Goal: Communication & Community: Answer question/provide support

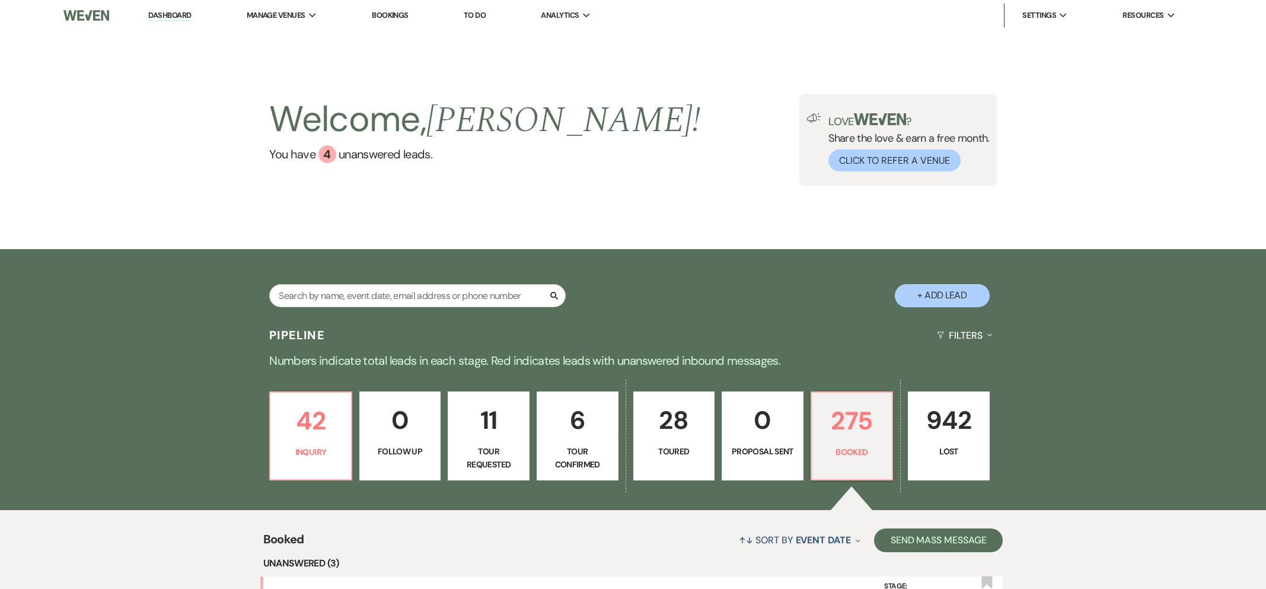
scroll to position [394, 0]
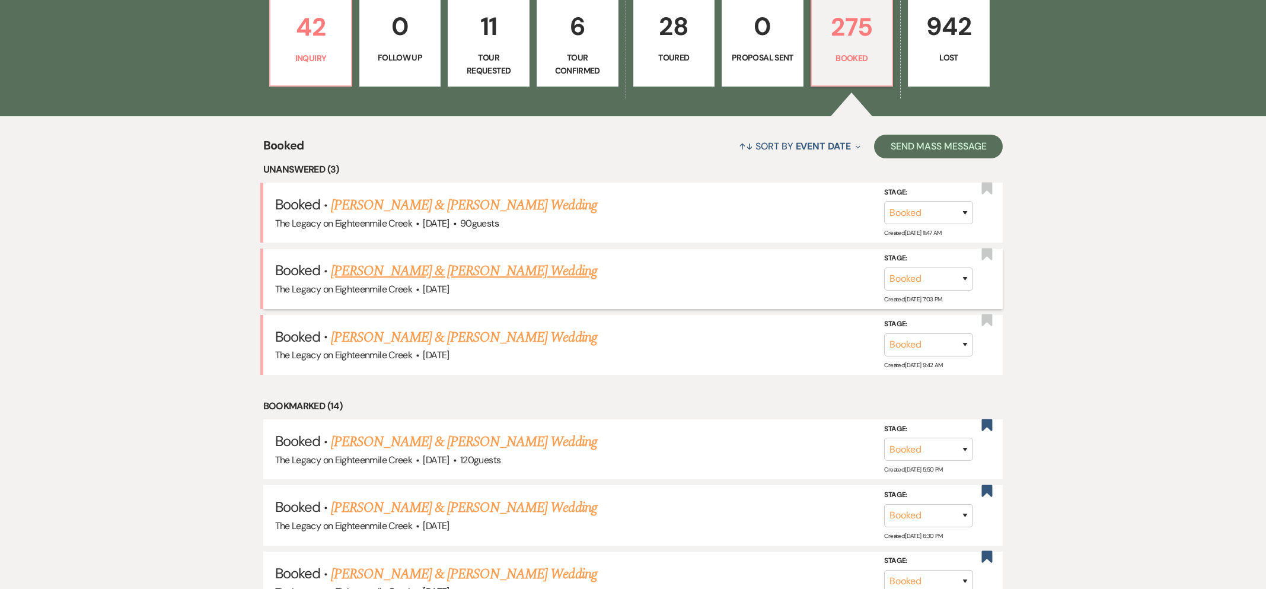
click at [467, 275] on link "[PERSON_NAME] & [PERSON_NAME] Wedding" at bounding box center [464, 270] width 266 height 21
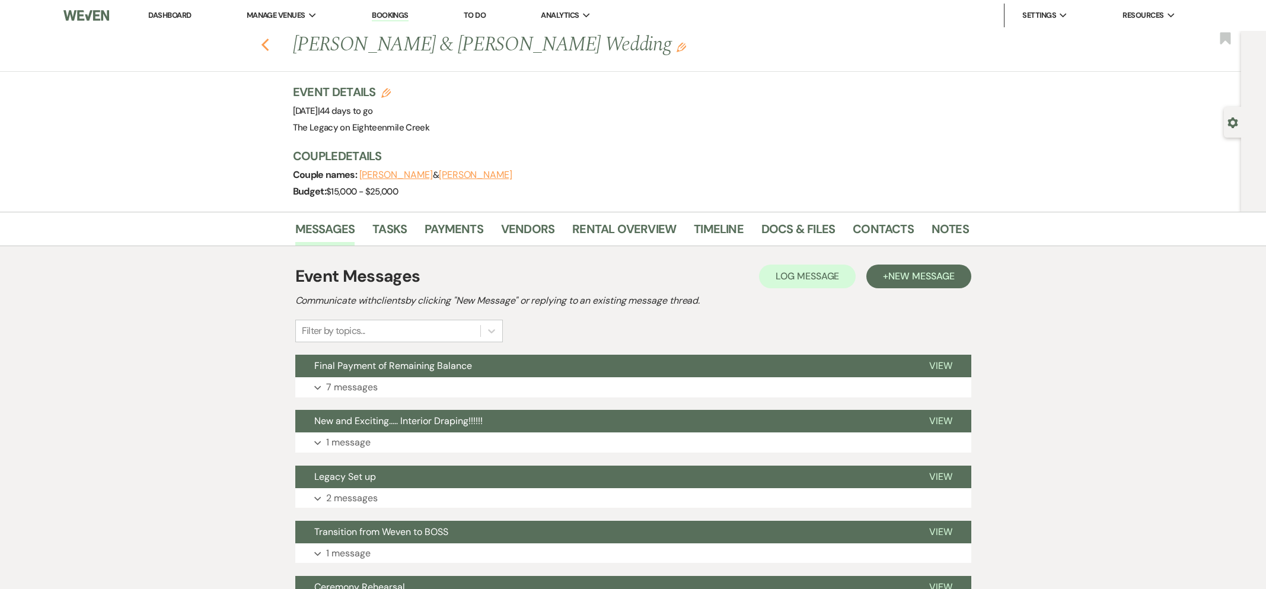
click at [262, 46] on icon "Previous" at bounding box center [265, 45] width 9 height 14
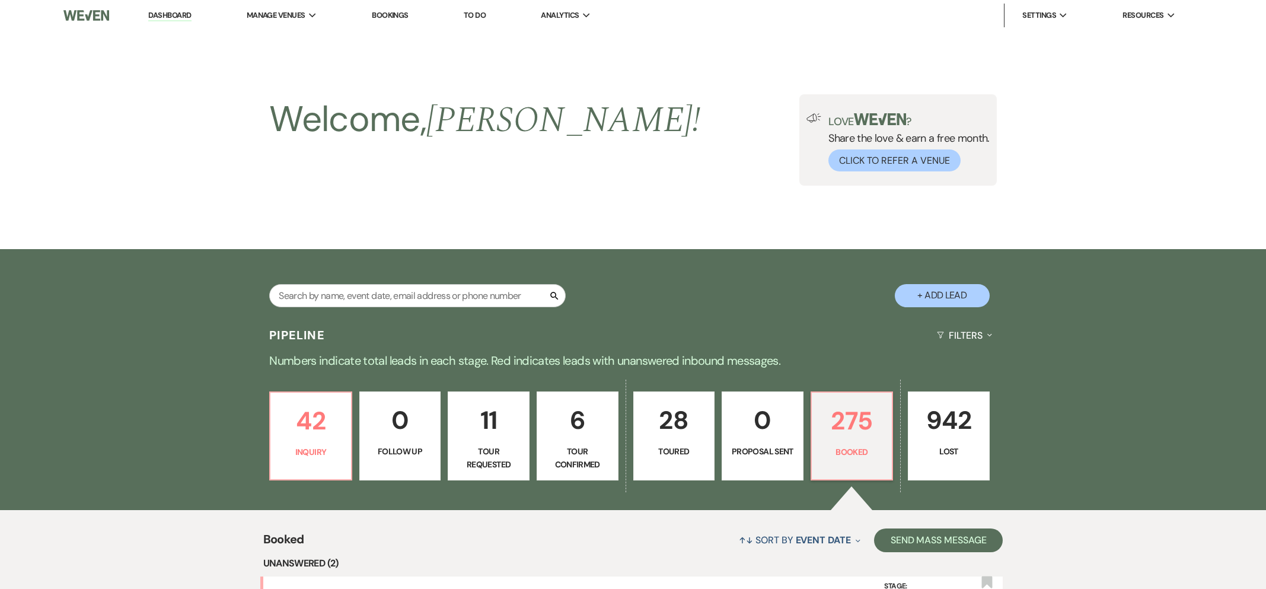
scroll to position [394, 0]
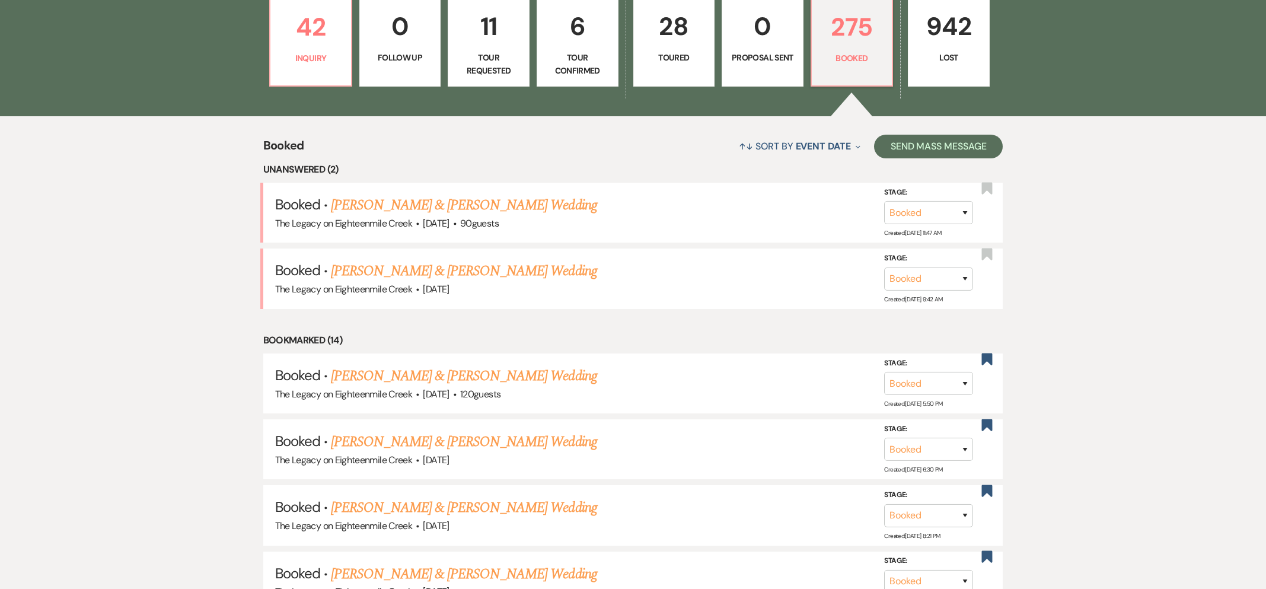
drag, startPoint x: 448, startPoint y: 269, endPoint x: 473, endPoint y: 259, distance: 27.6
click at [448, 269] on link "[PERSON_NAME] & [PERSON_NAME] Wedding" at bounding box center [464, 270] width 266 height 21
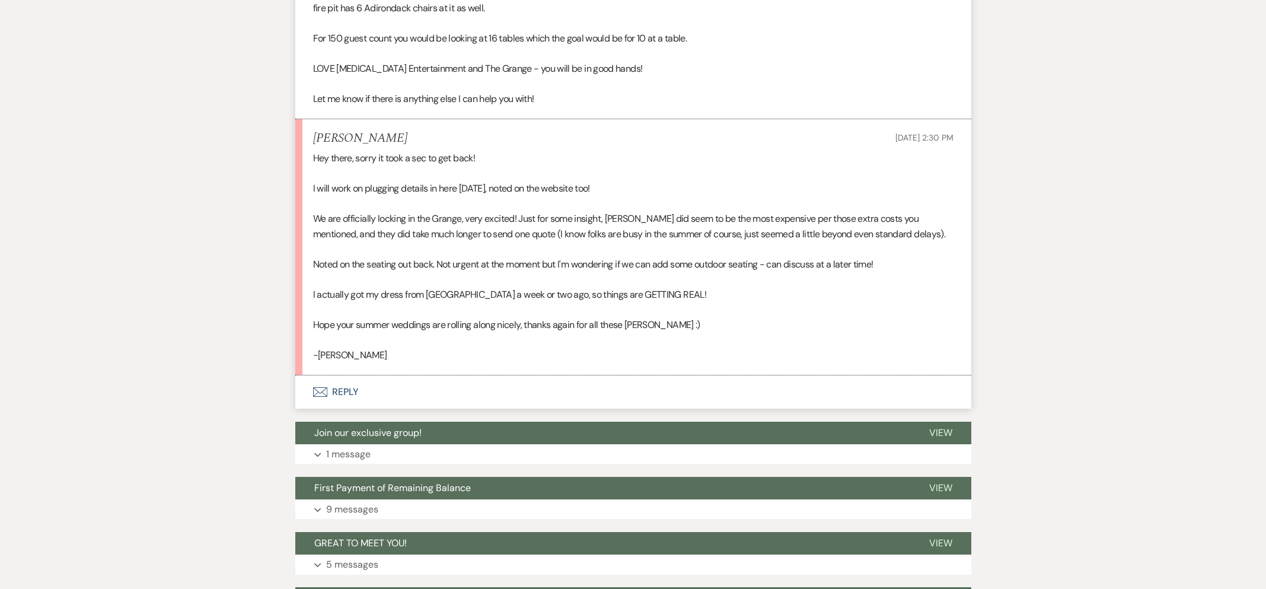
scroll to position [1334, 0]
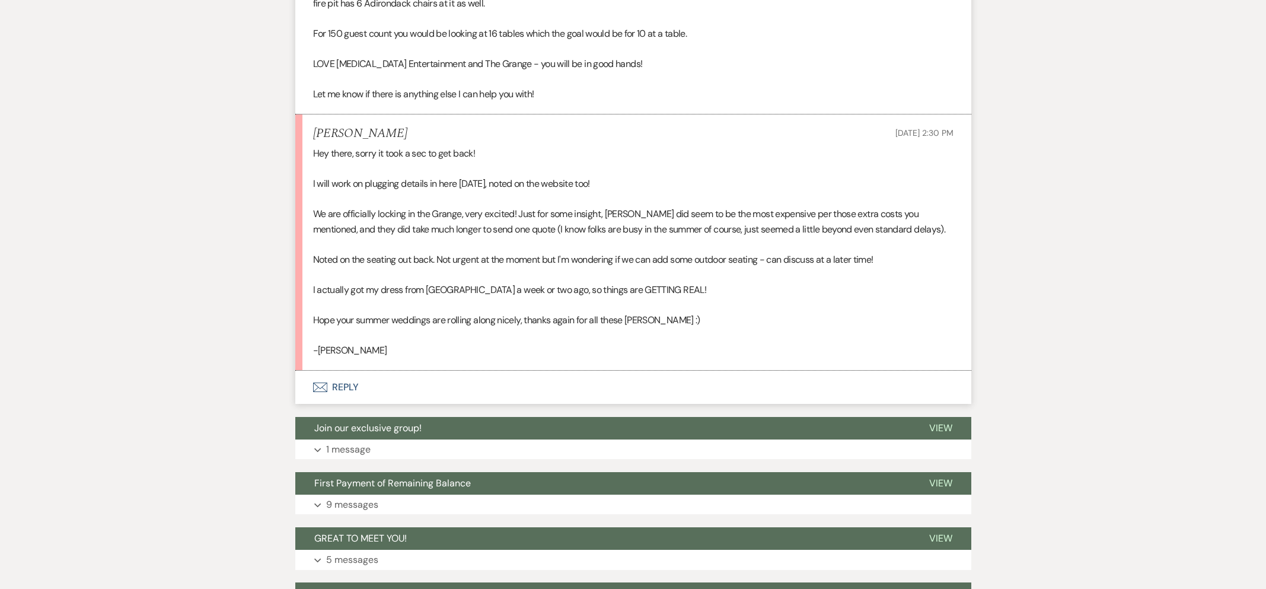
click at [341, 388] on button "Envelope Reply" at bounding box center [633, 387] width 676 height 33
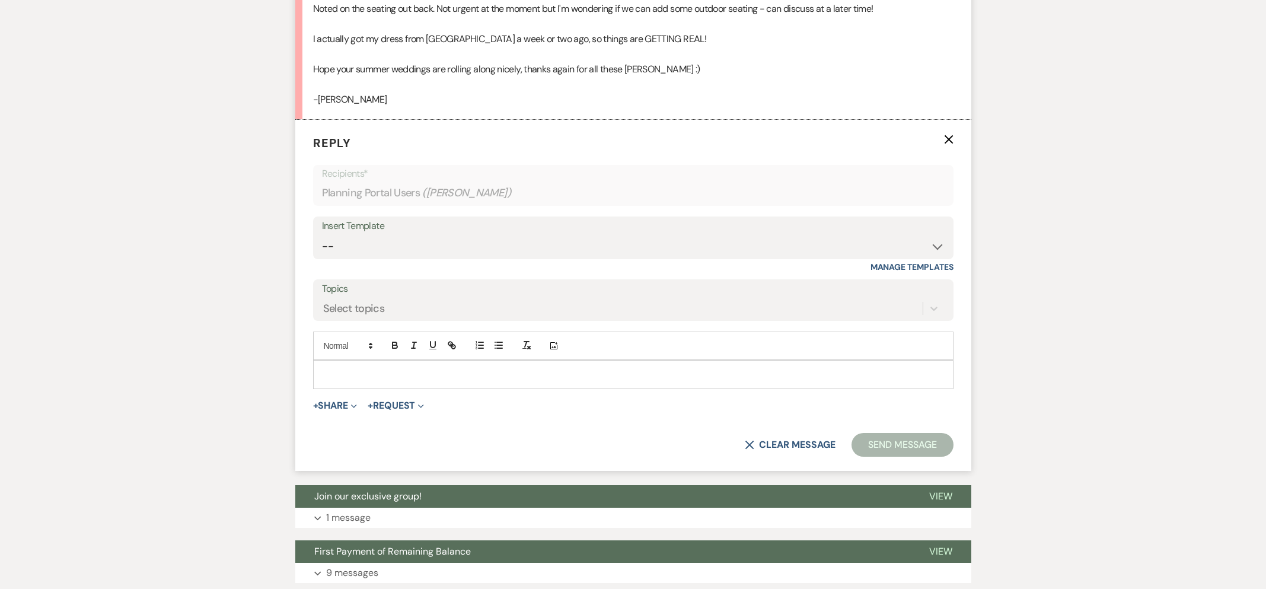
scroll to position [1585, 0]
click at [410, 373] on p at bounding box center [634, 373] width 622 height 13
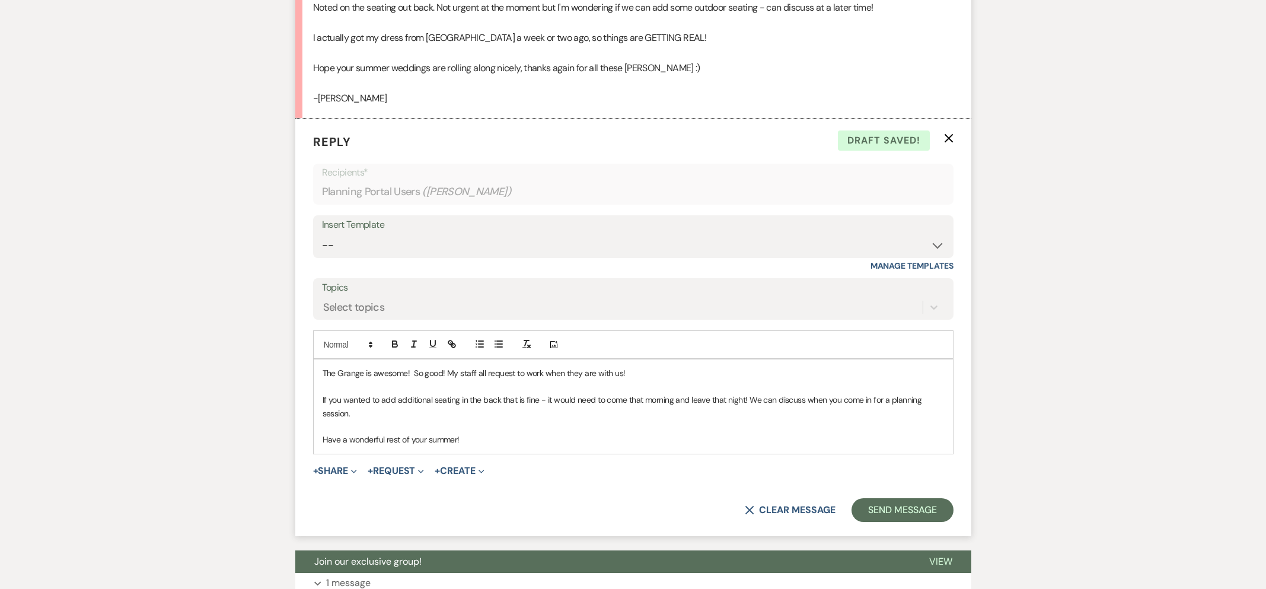
scroll to position [1594, 0]
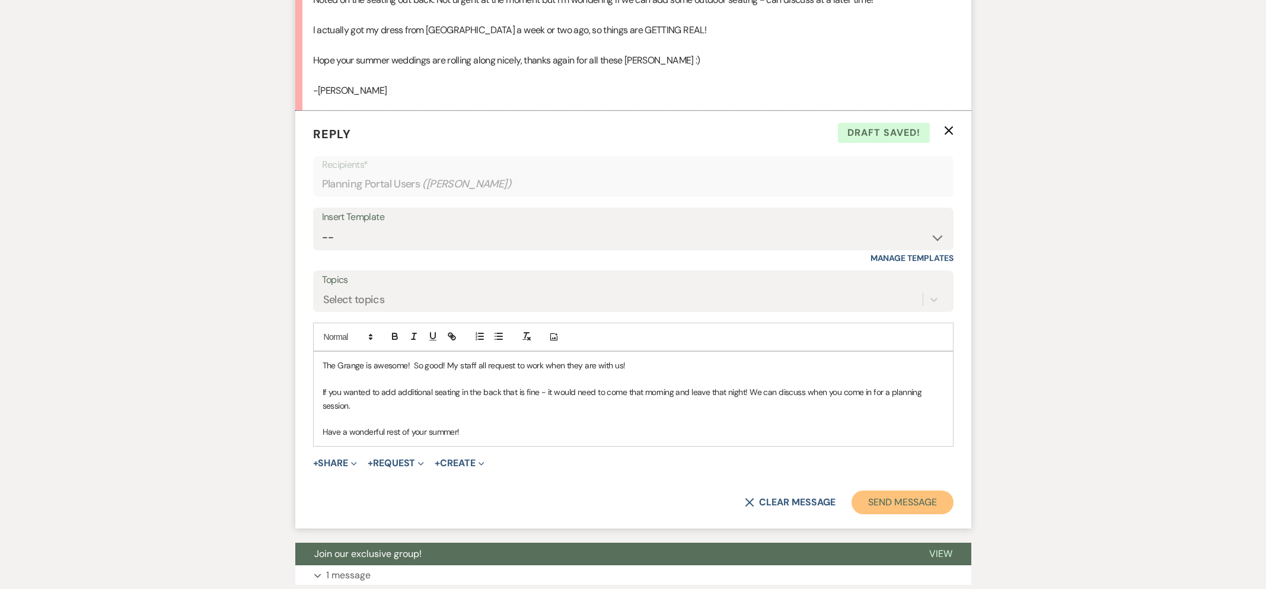
click at [915, 497] on button "Send Message" at bounding box center [902, 502] width 101 height 24
